Goal: Information Seeking & Learning: Learn about a topic

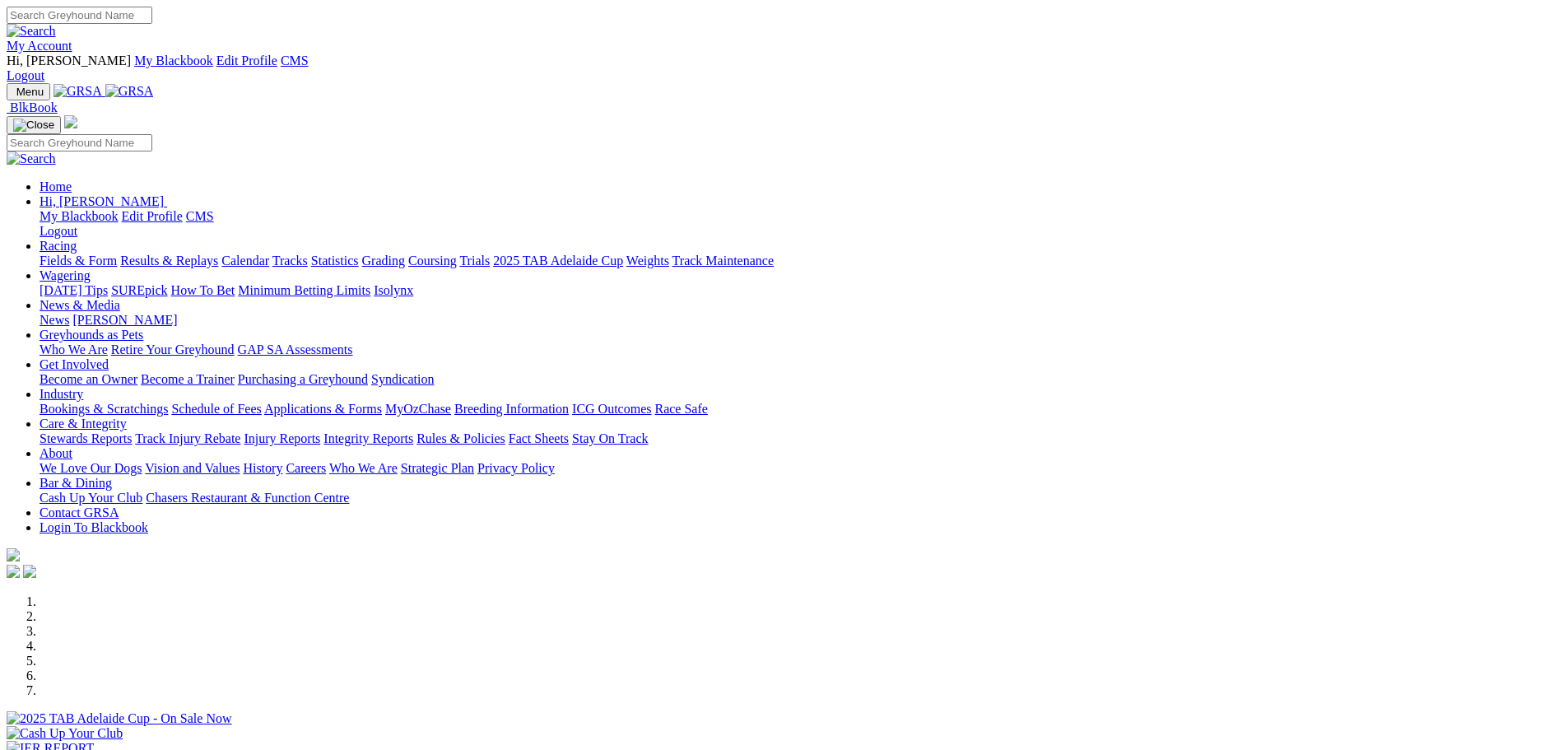
click at [117, 253] on link "Fields & Form" at bounding box center [78, 260] width 77 height 14
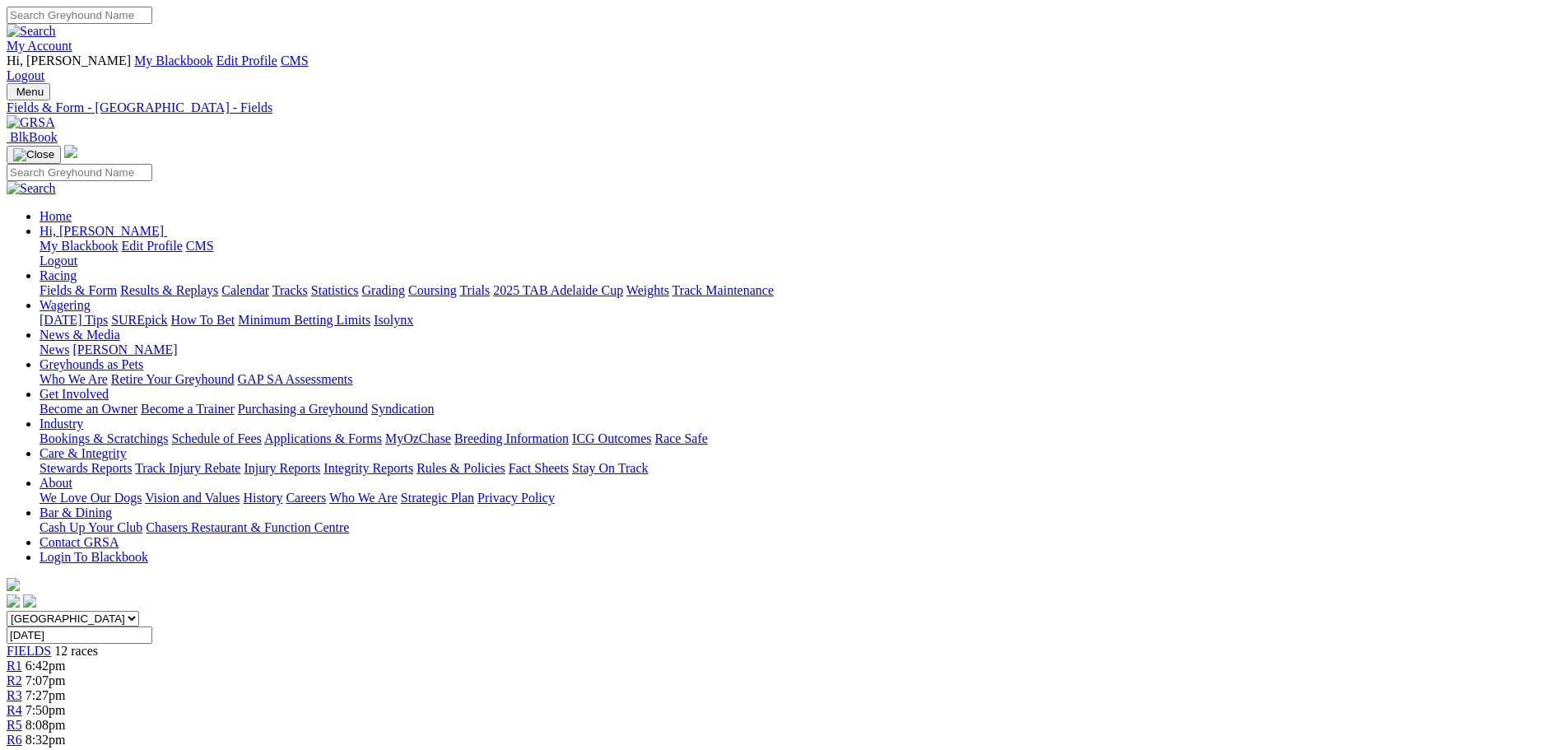
click at [351, 83] on div "Menu Fields & Form - Angle Park - Fields BlkBook Home Hi, Corey My Blackbook Ed…" at bounding box center [784, 346] width 1555 height 527
click at [55, 115] on img at bounding box center [31, 123] width 49 height 15
